Goal: Task Accomplishment & Management: Manage account settings

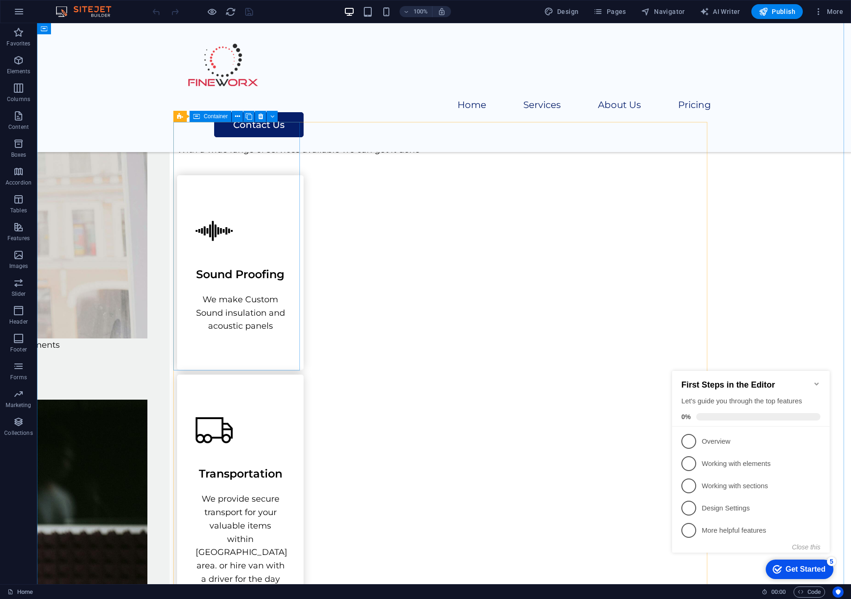
scroll to position [602, 0]
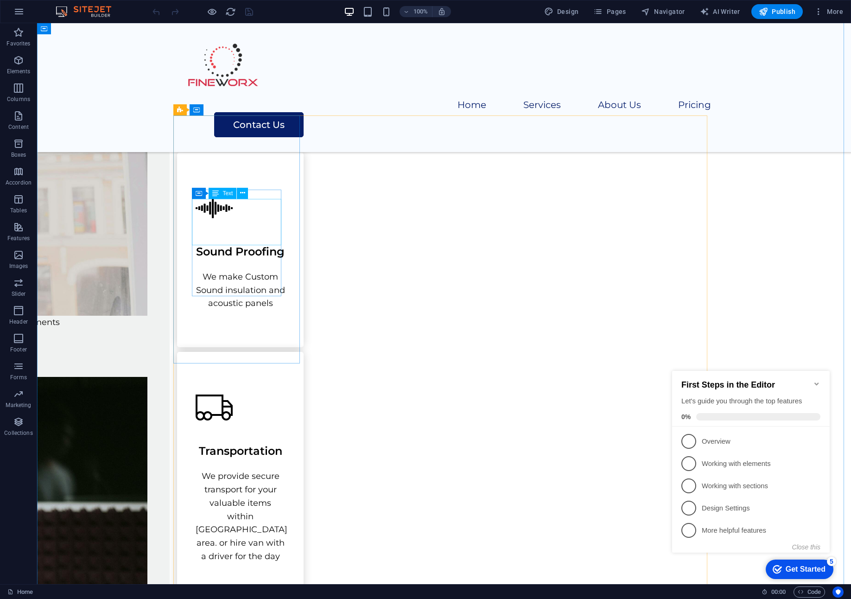
click at [240, 236] on div "Sound Proofing" at bounding box center [240, 247] width 89 height 23
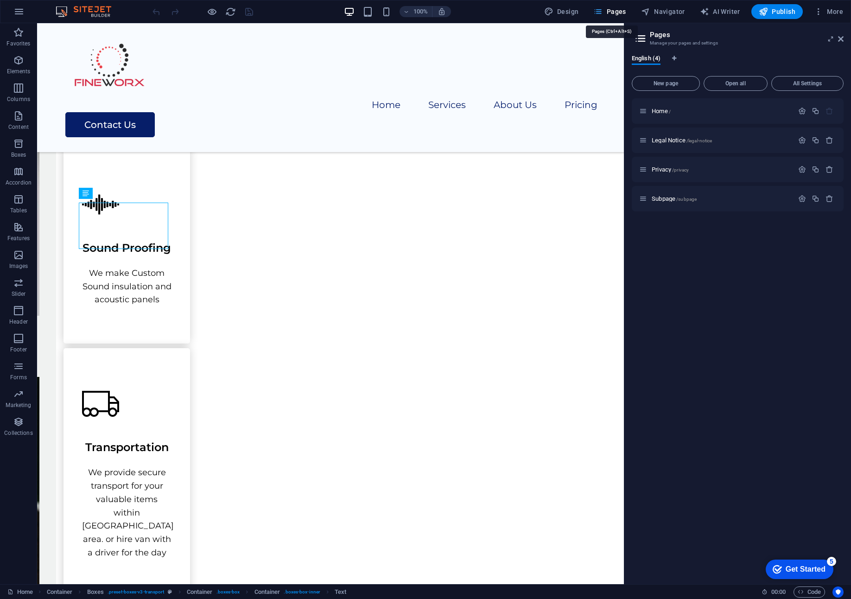
scroll to position [599, 0]
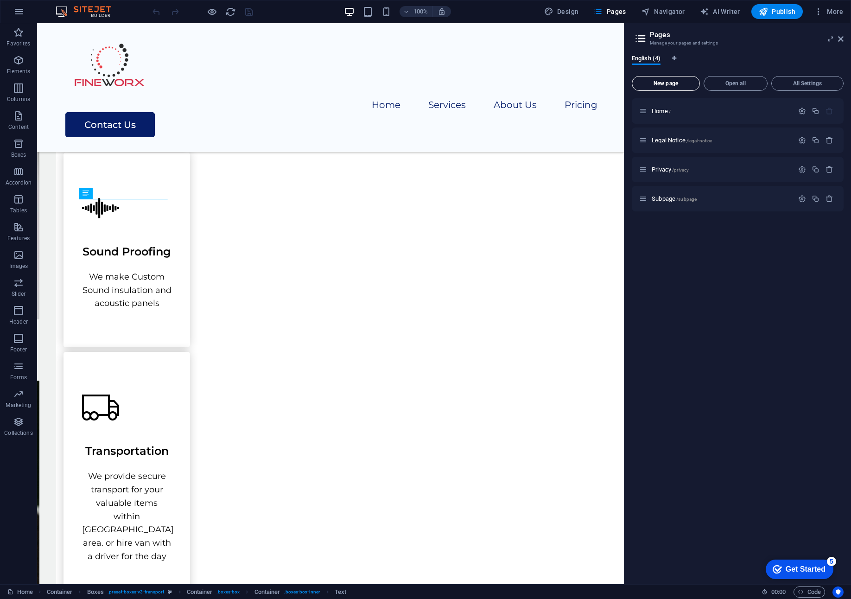
click at [668, 83] on span "New page" at bounding box center [666, 84] width 60 height 6
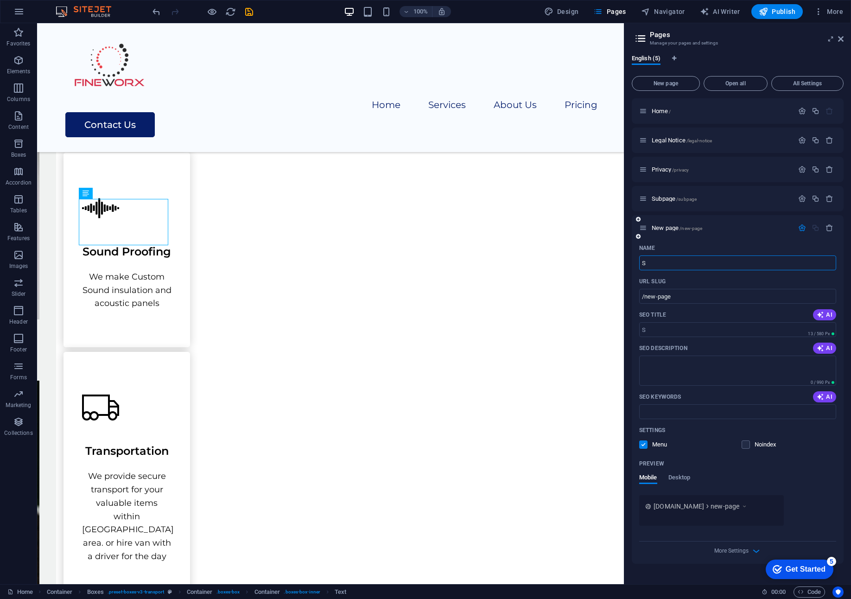
type input "S"
type input "/s"
type input "Sound"
type input "/soun"
type input "Sound"
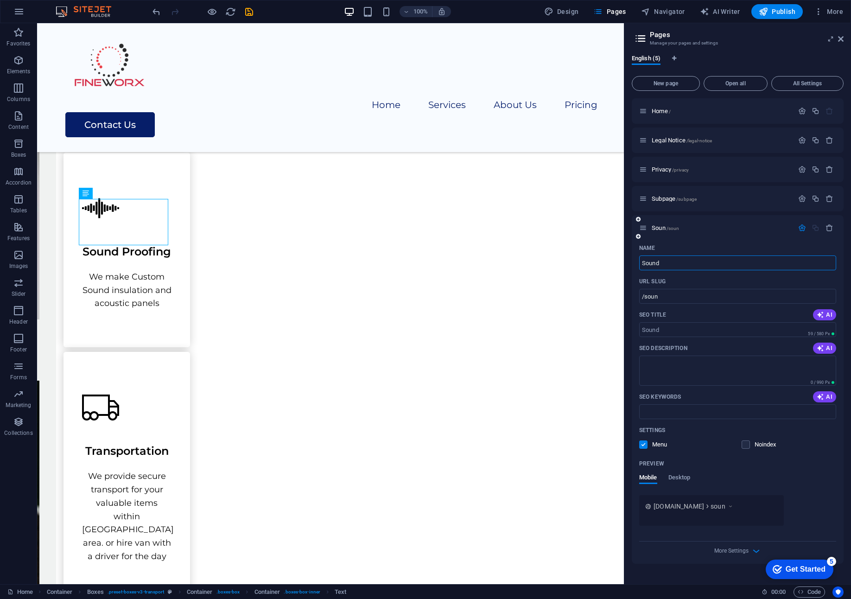
type input "/sound"
type input "Sound pr"
type input "/sound-pr"
type input "Sound proof"
type input "/sound-proof"
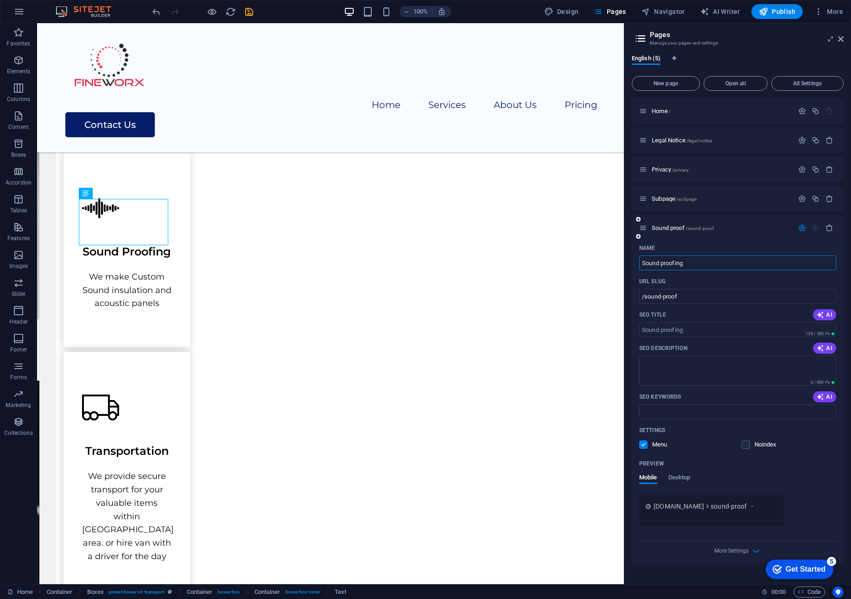
type input "Sound proofing"
type input "/sound-proofing"
click at [664, 262] on input "Sound proofing" at bounding box center [737, 262] width 197 height 15
type input "Sound roofing"
type input "/sound-roofing"
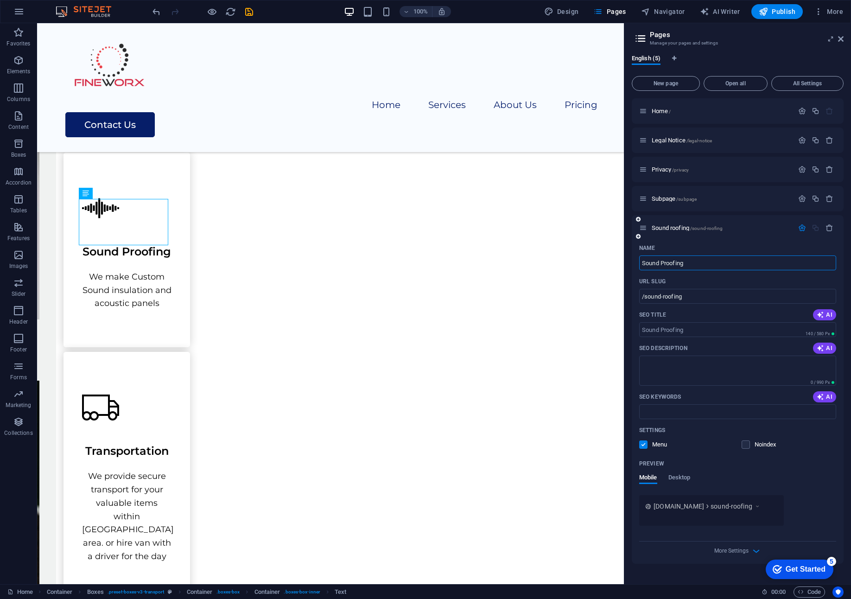
type input "Sound Proofing"
type input "/sound-proofing"
type input "Sound Proofing"
click at [680, 475] on span "Desktop" at bounding box center [679, 478] width 22 height 13
click at [650, 477] on span "Mobile" at bounding box center [648, 478] width 18 height 13
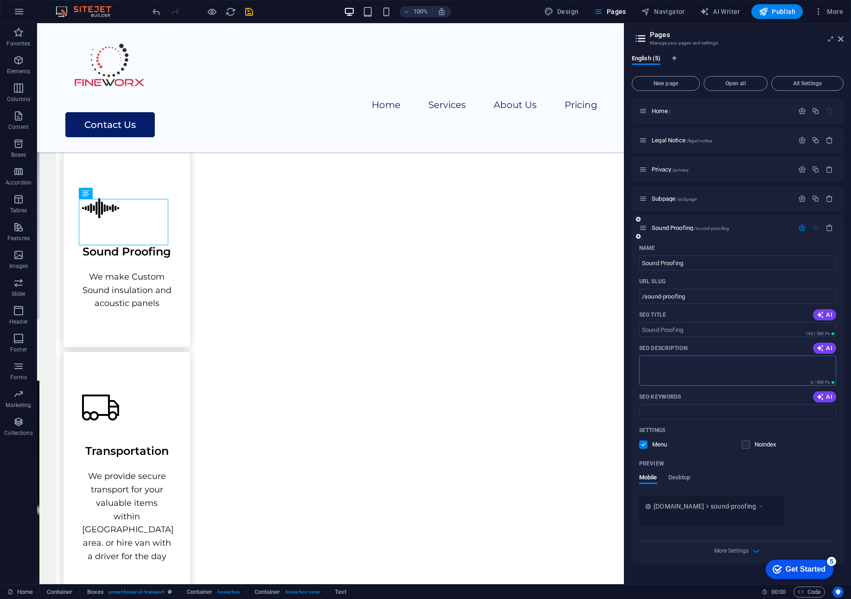
click at [666, 367] on textarea "SEO Description" at bounding box center [737, 370] width 197 height 30
type textarea "Accoustic treatments, akupanel, studio"
click at [805, 448] on div "Noindex" at bounding box center [789, 444] width 95 height 8
click at [767, 37] on h2 "Pages" at bounding box center [747, 35] width 194 height 8
click at [840, 37] on icon at bounding box center [841, 38] width 6 height 7
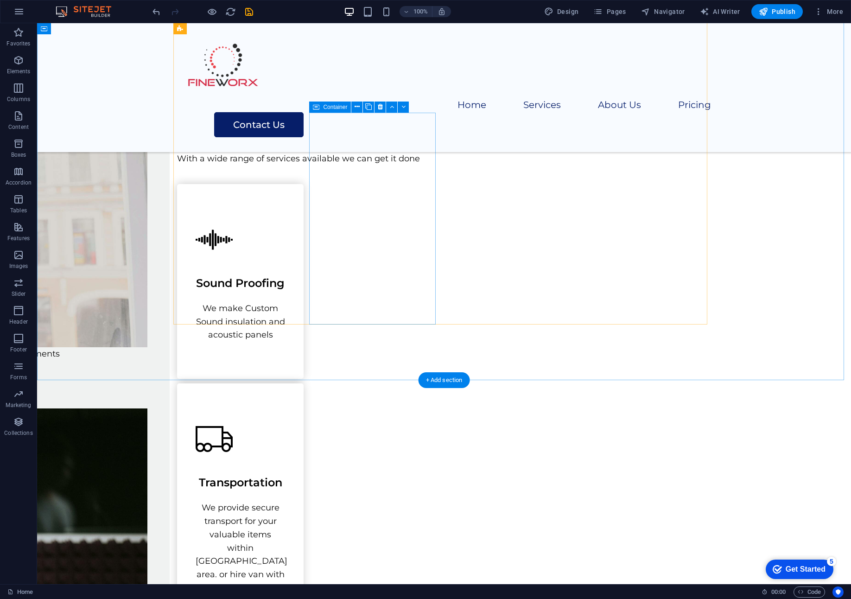
scroll to position [510, 0]
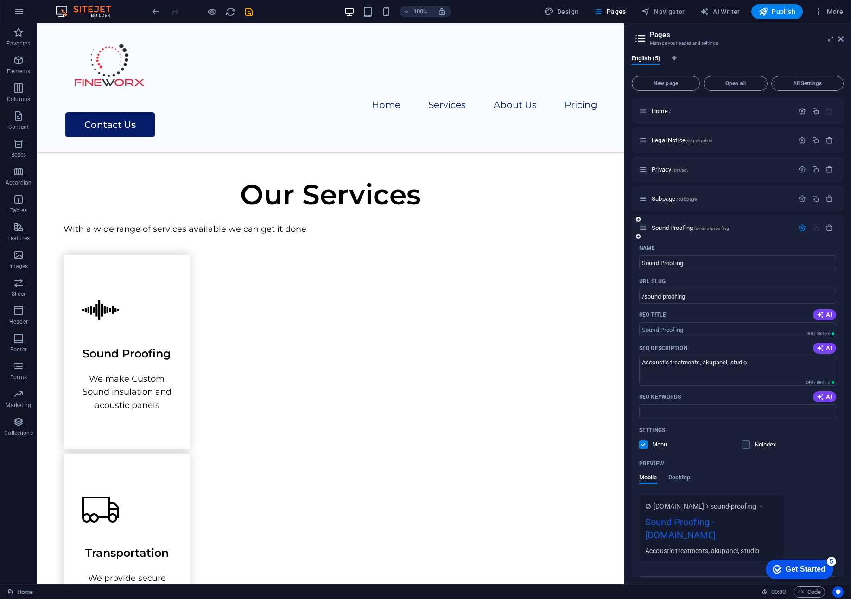
click at [638, 235] on icon at bounding box center [638, 237] width 5 height 6
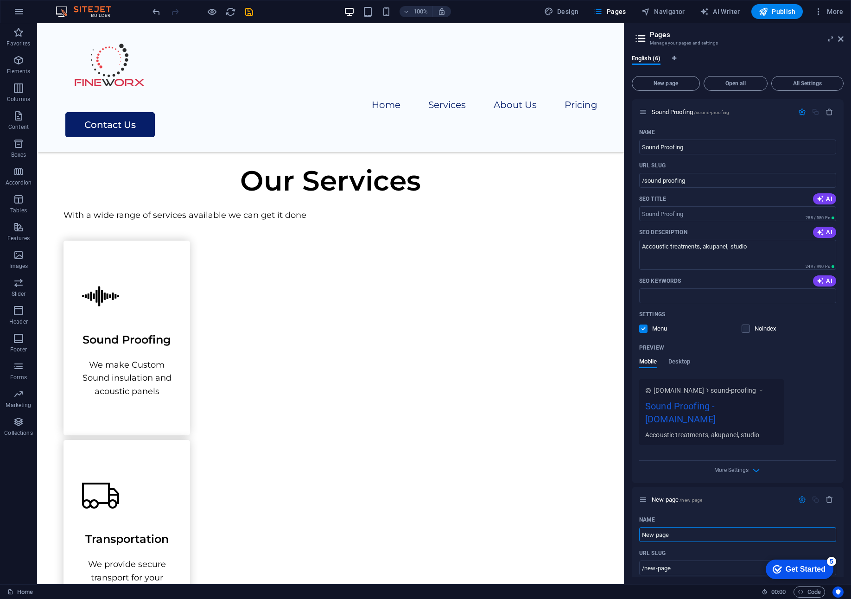
scroll to position [100, 0]
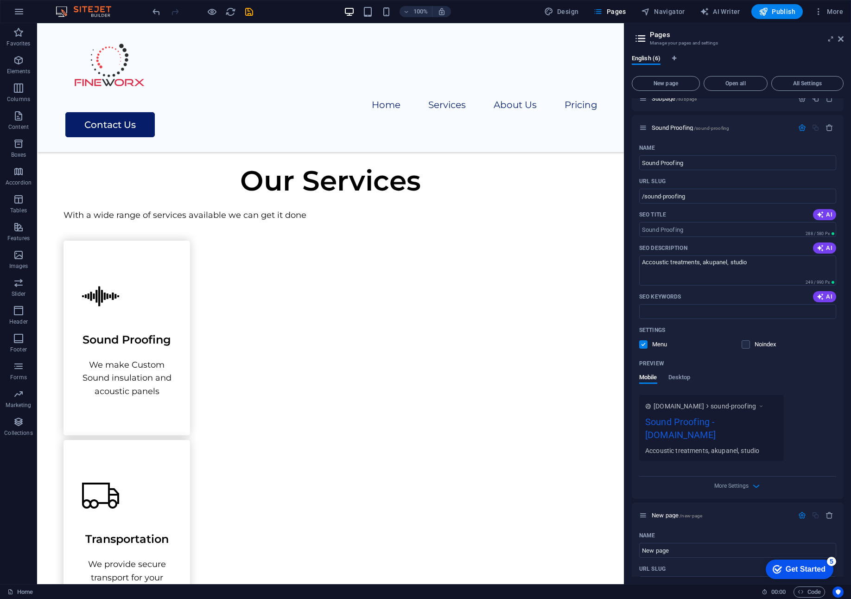
click at [664, 43] on h3 "Manage your pages and settings" at bounding box center [737, 43] width 175 height 8
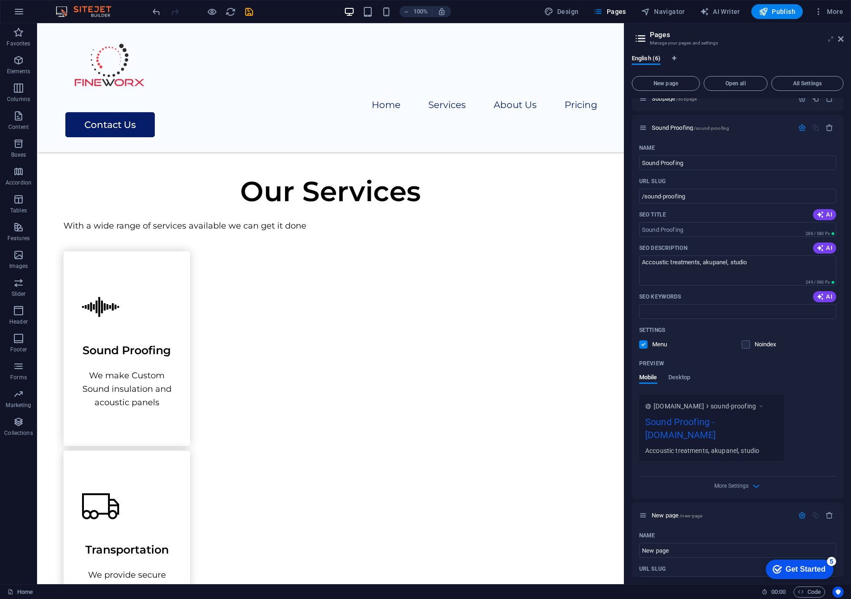
click at [831, 38] on icon at bounding box center [831, 38] width 0 height 7
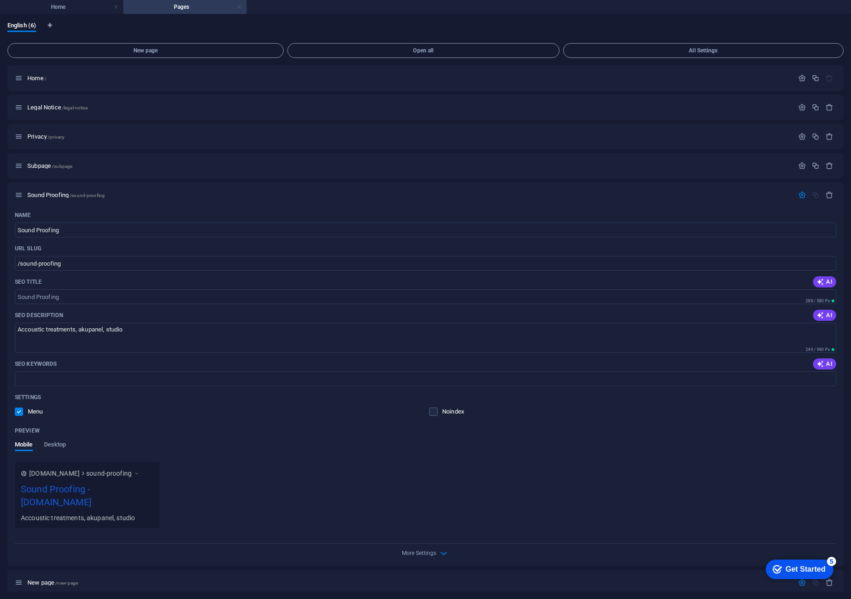
click at [241, 7] on link at bounding box center [239, 7] width 6 height 9
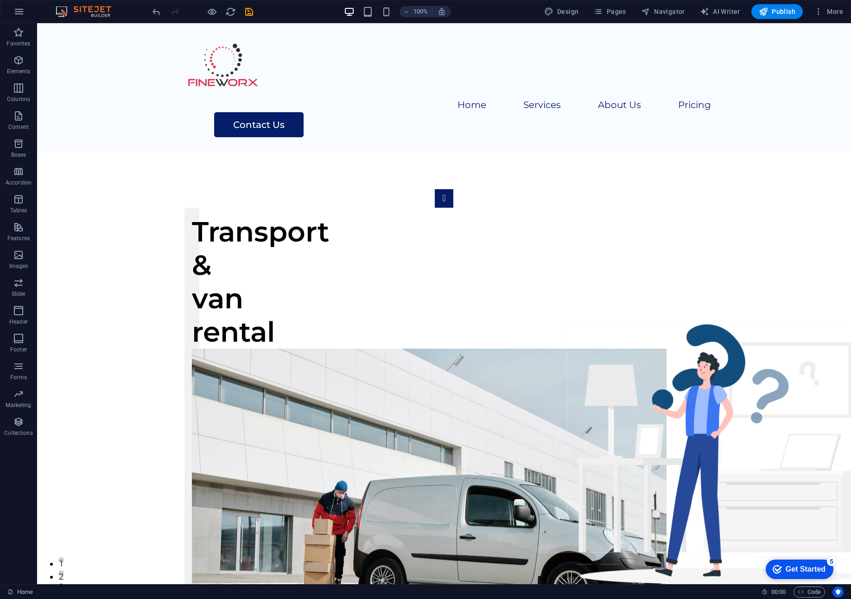
scroll to position [510, 0]
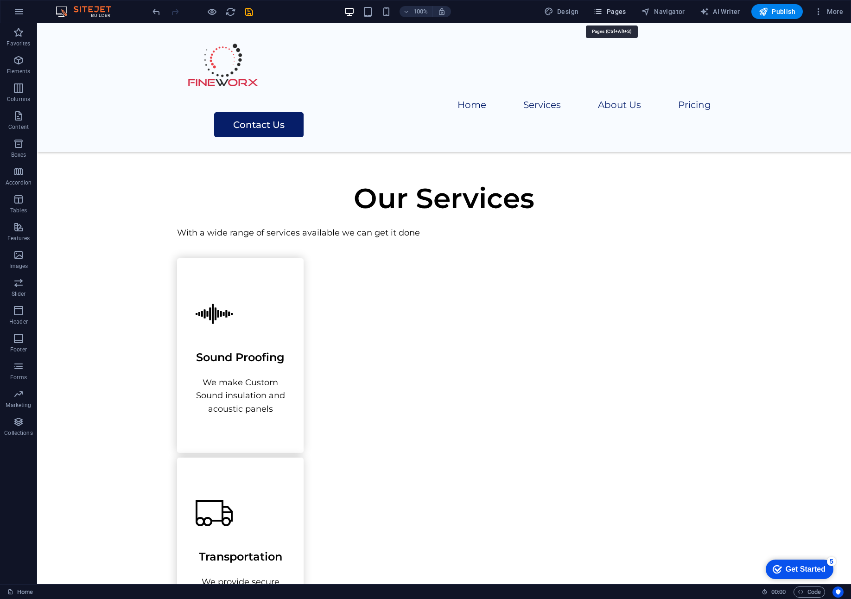
click at [610, 11] on span "Pages" at bounding box center [609, 11] width 32 height 9
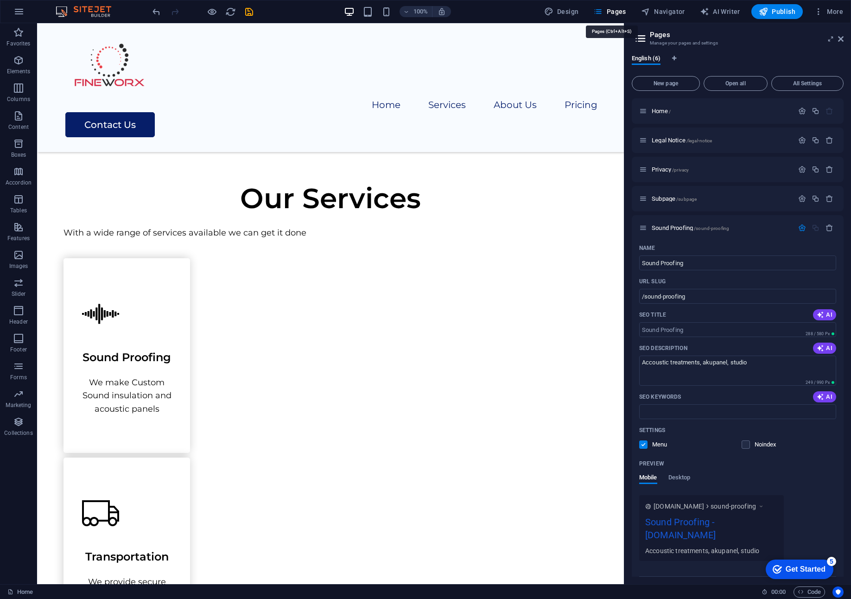
scroll to position [313, 0]
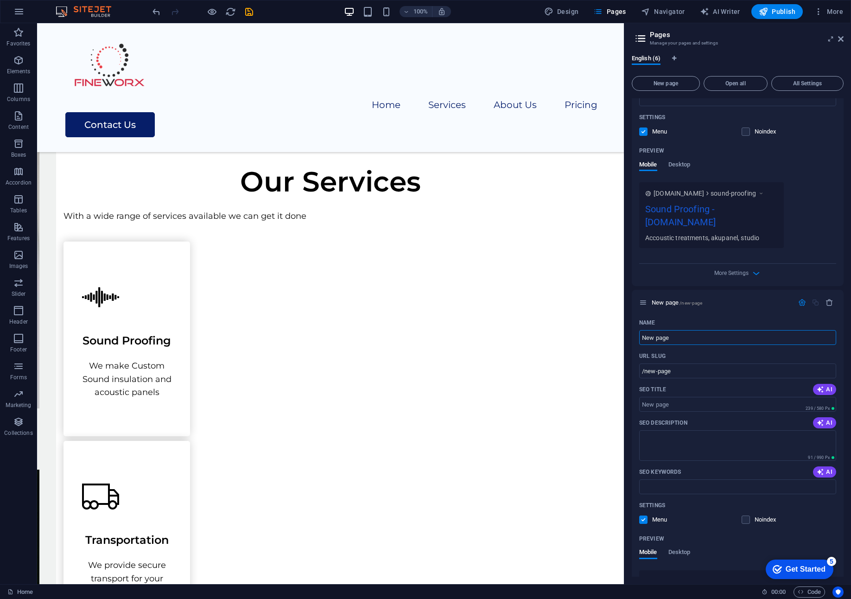
click at [643, 38] on icon at bounding box center [641, 38] width 14 height 13
click at [841, 37] on icon at bounding box center [841, 38] width 6 height 7
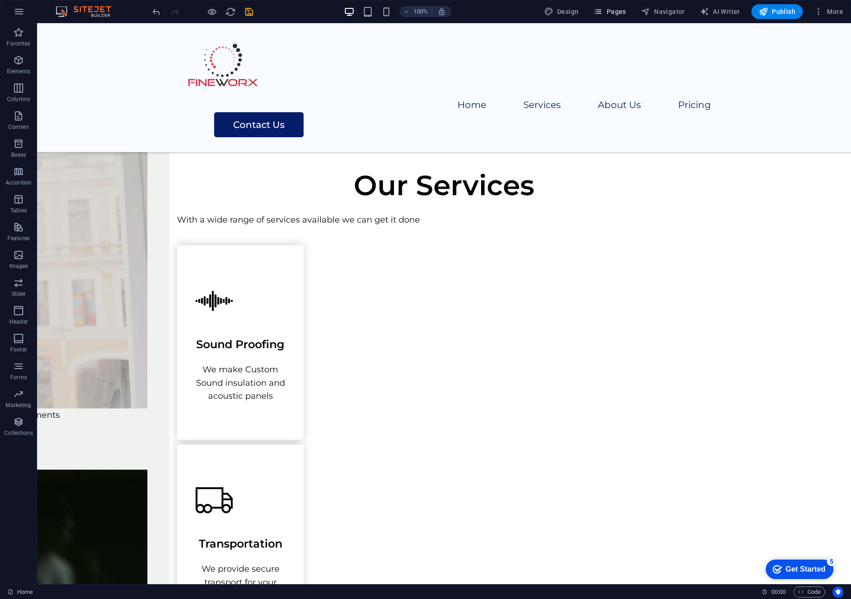
click at [609, 8] on span "Pages" at bounding box center [609, 11] width 32 height 9
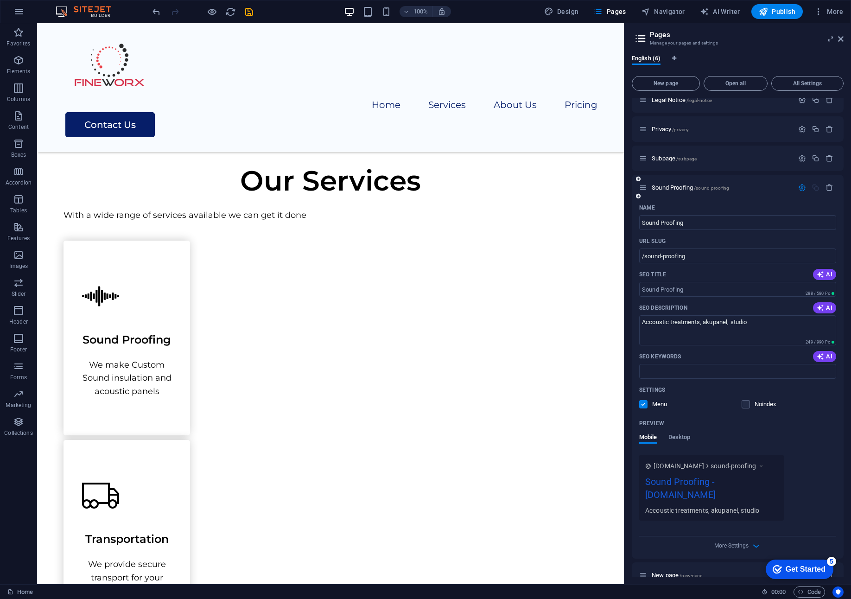
scroll to position [0, 0]
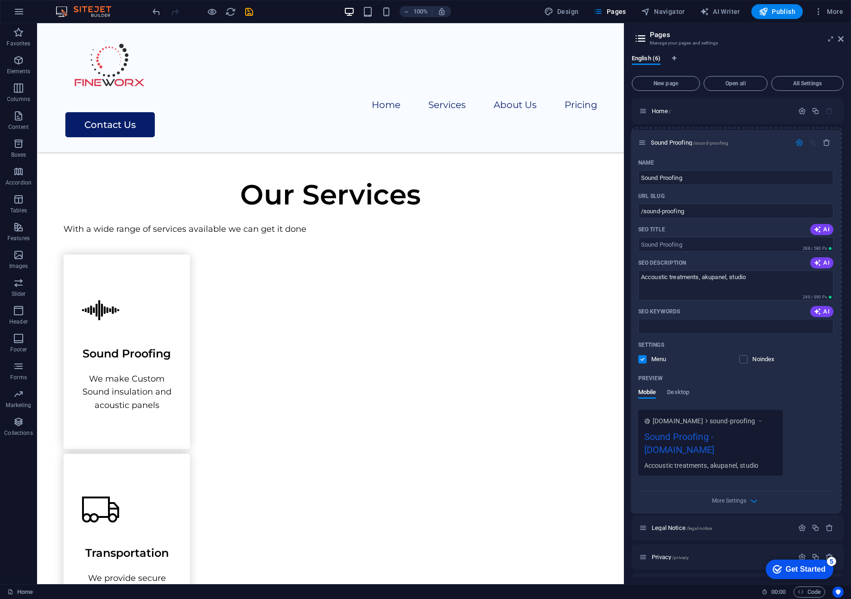
drag, startPoint x: 643, startPoint y: 229, endPoint x: 644, endPoint y: 141, distance: 87.6
click at [644, 141] on div "Home / Legal Notice /legal-notice Privacy /privacy Subpage /subpage Sound Proof…" at bounding box center [738, 535] width 212 height 875
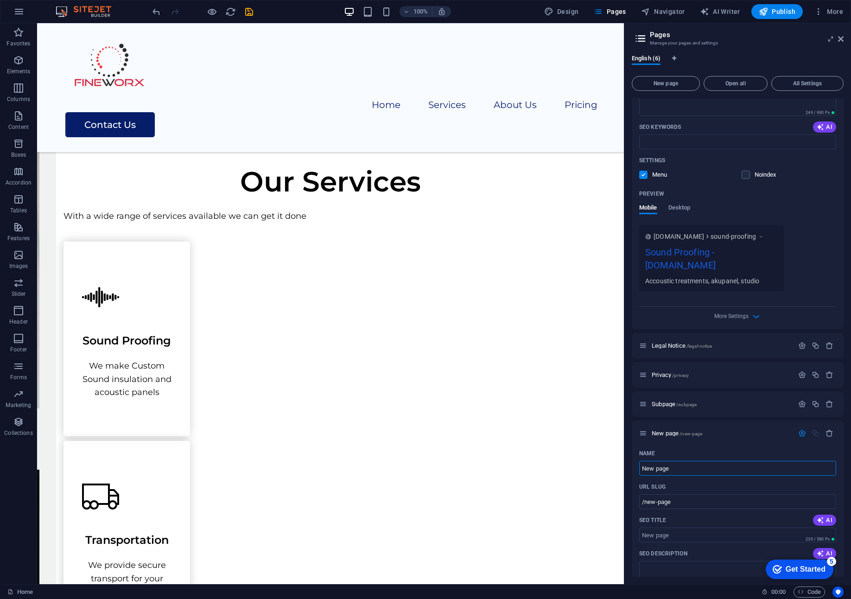
scroll to position [185, 0]
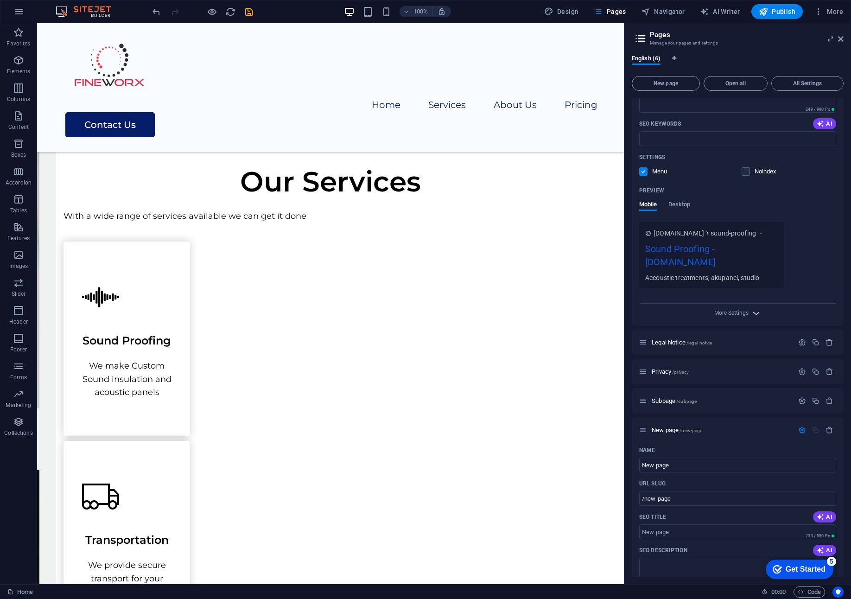
click at [751, 315] on icon "button" at bounding box center [756, 313] width 11 height 11
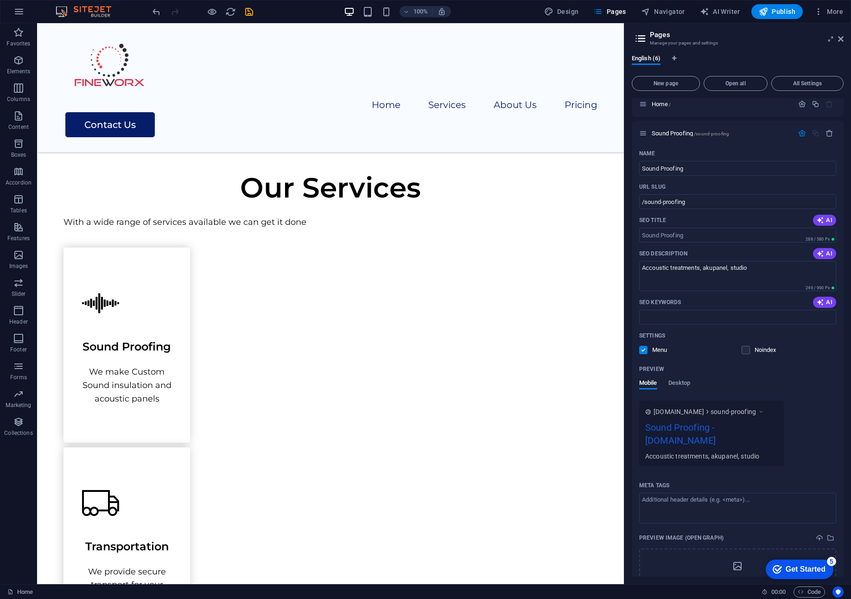
scroll to position [0, 0]
